Goal: Task Accomplishment & Management: Manage account settings

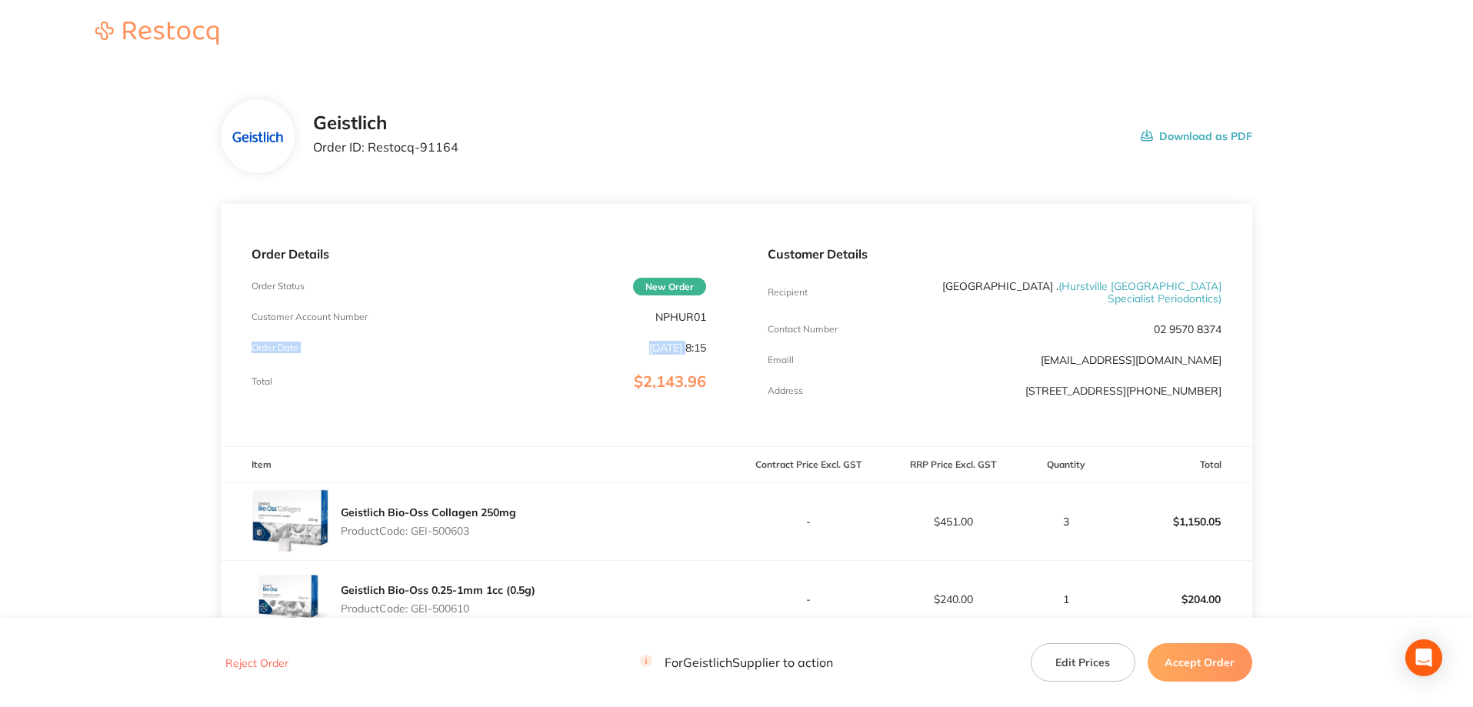
drag, startPoint x: 704, startPoint y: 315, endPoint x: 652, endPoint y: 325, distance: 52.5
click at [652, 325] on div "Order Details Order Status New Order Customer Account Number NPHUR01 Order Date…" at bounding box center [478, 325] width 515 height 242
click at [662, 323] on p "NPHUR01" at bounding box center [680, 317] width 51 height 12
drag, startPoint x: 707, startPoint y: 317, endPoint x: 655, endPoint y: 319, distance: 52.3
click at [655, 319] on div "Order Details Order Status New Order Customer Account Number NPHUR01 Order Date…" at bounding box center [478, 325] width 515 height 242
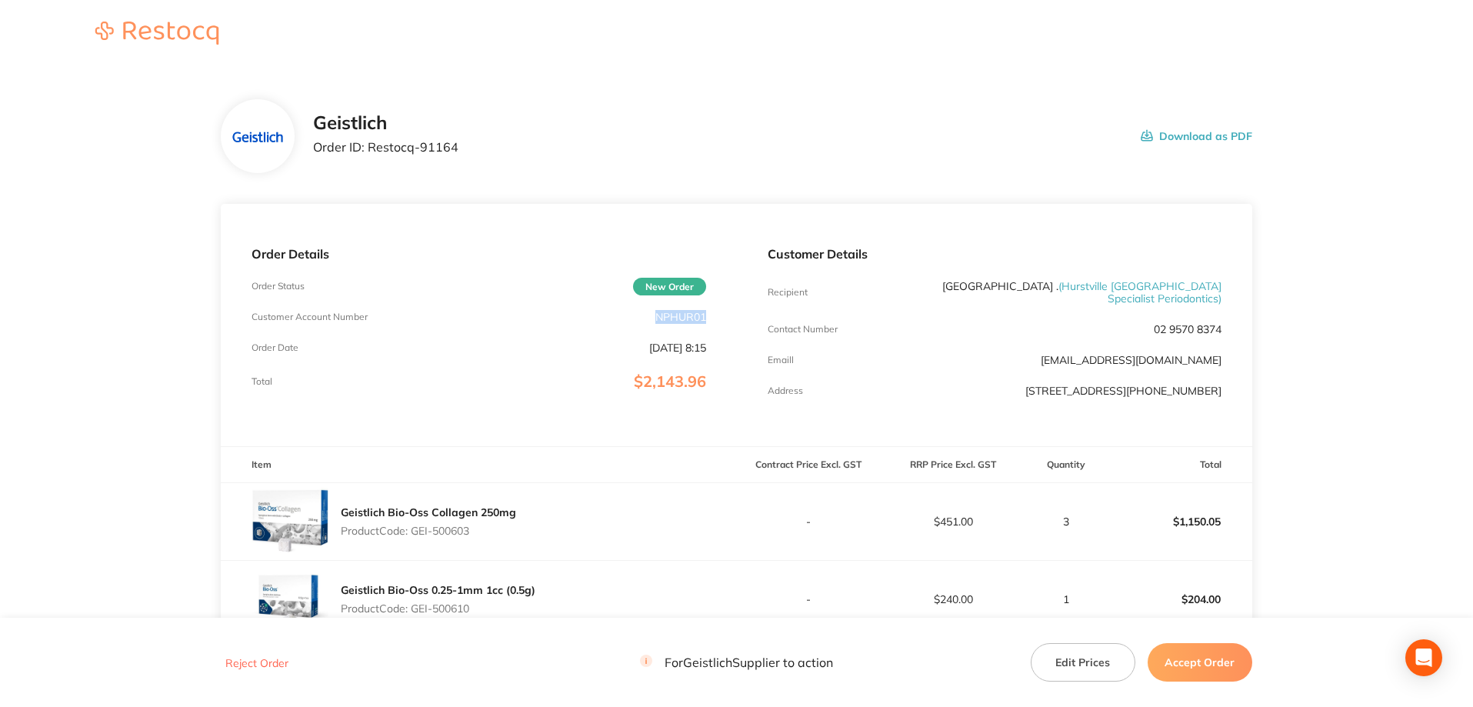
copy p "NPHUR01"
drag, startPoint x: 469, startPoint y: 141, endPoint x: 370, endPoint y: 149, distance: 99.6
click at [370, 149] on div "Geistlich Order ID: Restocq- 91164 Download as PDF" at bounding box center [782, 136] width 939 height 48
copy p "Restocq- 91164"
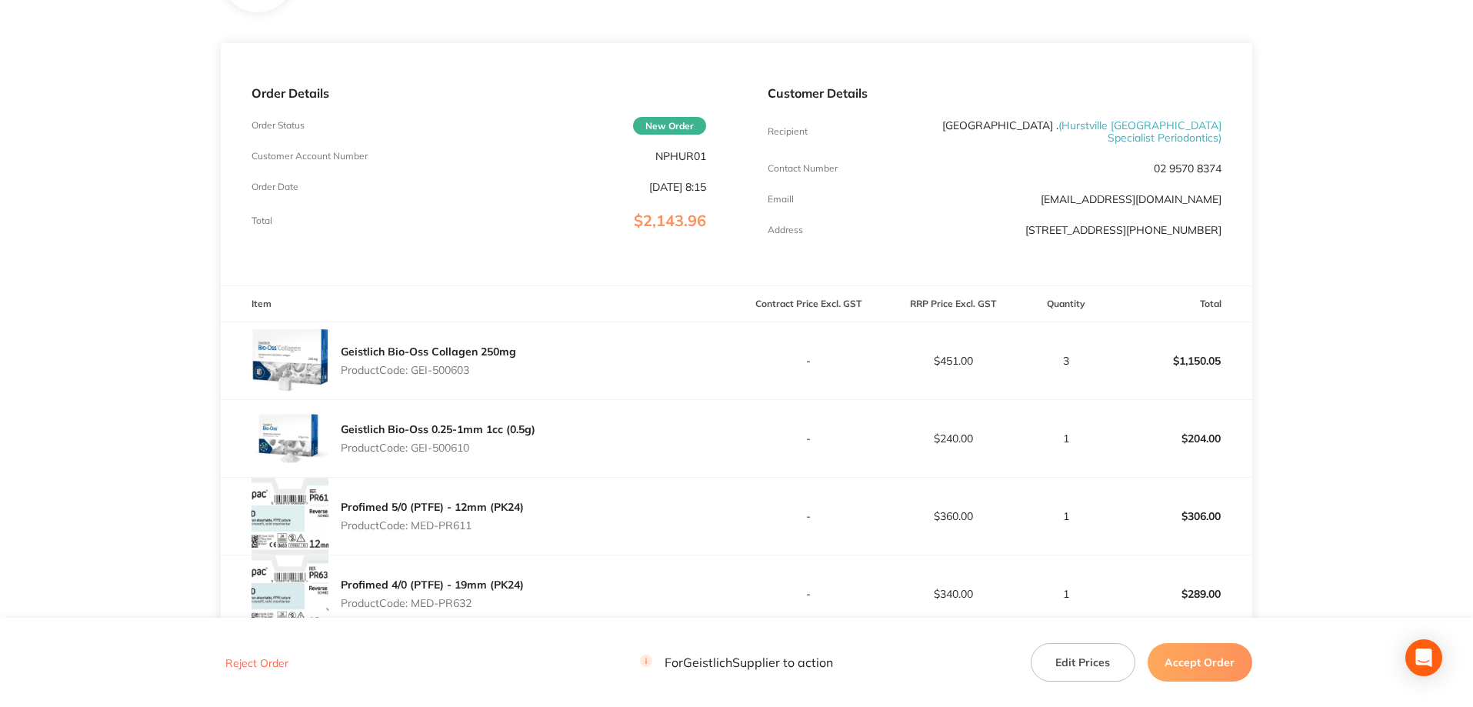
scroll to position [455, 0]
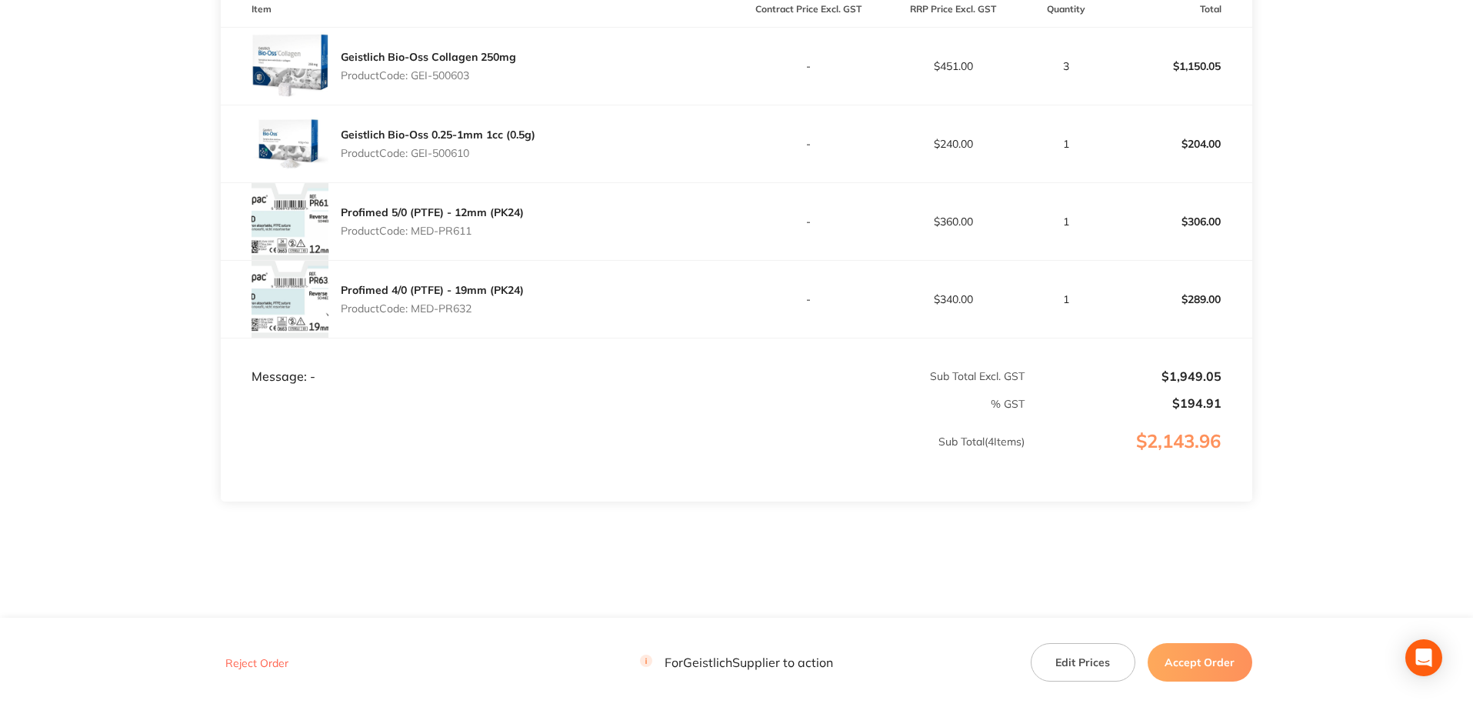
drag, startPoint x: 1201, startPoint y: 672, endPoint x: 1200, endPoint y: 662, distance: 10.0
click at [1201, 670] on button "Accept Order" at bounding box center [1200, 662] width 105 height 38
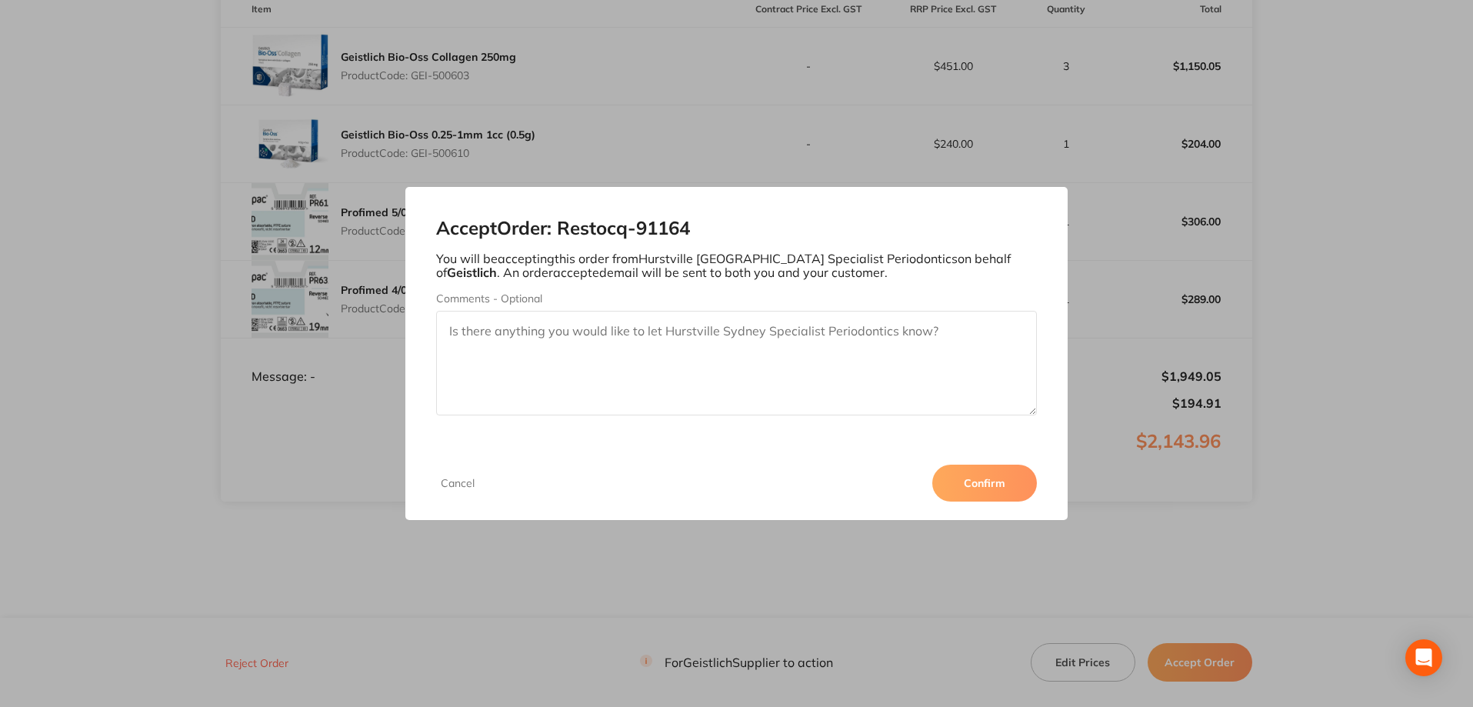
click at [973, 485] on button "Confirm" at bounding box center [984, 483] width 105 height 37
